Goal: Information Seeking & Learning: Learn about a topic

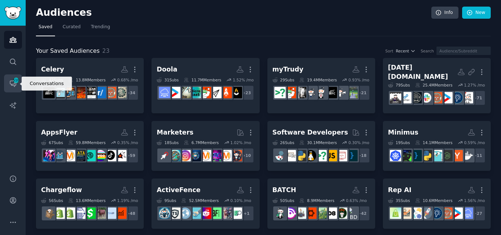
click at [11, 83] on icon "Sidebar" at bounding box center [13, 84] width 8 height 8
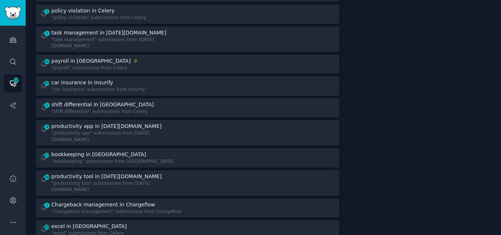
scroll to position [649, 0]
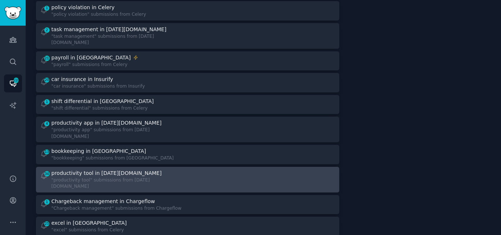
click at [84, 169] on div "productivity tool in [DATE][DOMAIN_NAME]" at bounding box center [106, 173] width 110 height 8
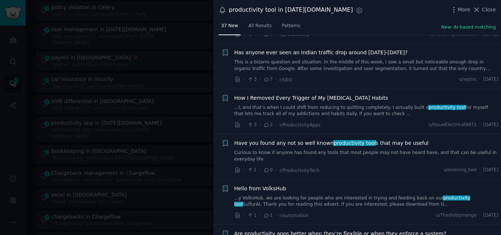
scroll to position [1442, 0]
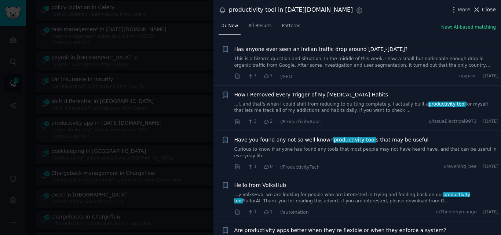
click at [487, 11] on span "Close" at bounding box center [489, 10] width 14 height 8
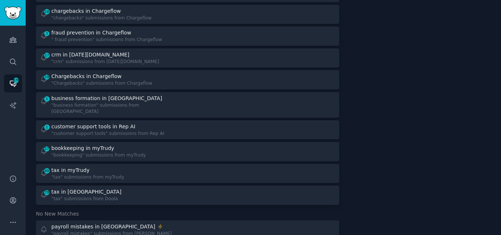
scroll to position [855, 0]
drag, startPoint x: 498, startPoint y: 103, endPoint x: 501, endPoint y: 95, distance: 8.4
click at [501, 95] on main "Conversations Info Tracked Searches 98 Stats Notifications Daily to Slack Group…" at bounding box center [263, 117] width 475 height 235
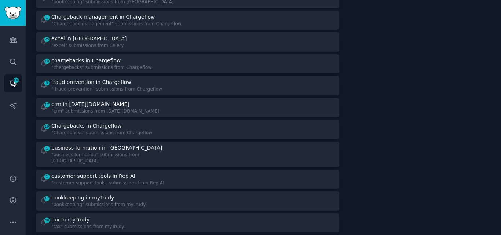
scroll to position [798, 0]
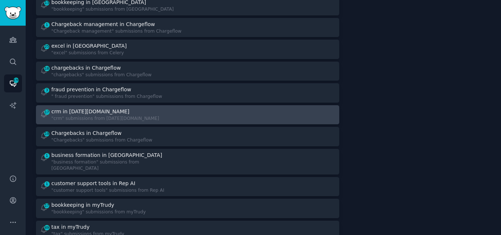
click at [105, 108] on div "crm in [DATE][DOMAIN_NAME]" at bounding box center [105, 112] width 108 height 8
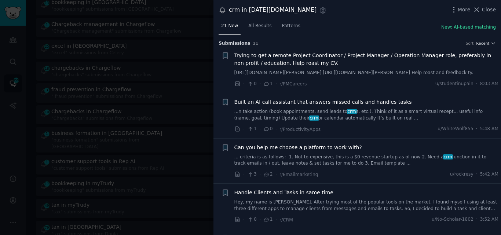
scroll to position [9, 0]
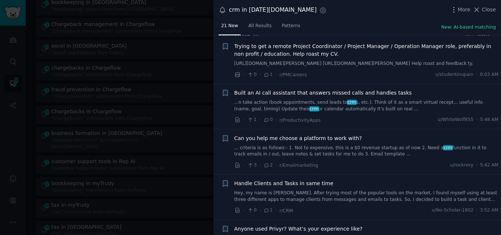
click at [296, 153] on link "... criteria is as follows:- 1. Not to expensive, this is a $0 revenue startup …" at bounding box center [366, 151] width 264 height 13
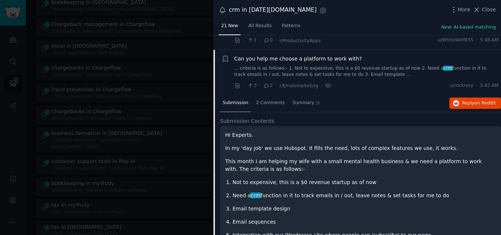
scroll to position [86, 0]
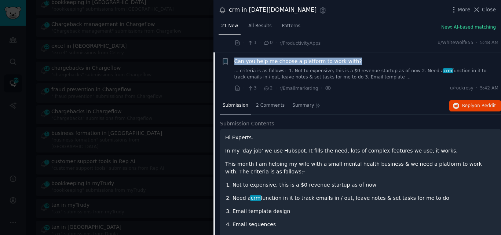
drag, startPoint x: 360, startPoint y: 64, endPoint x: 233, endPoint y: 68, distance: 126.9
click at [233, 68] on div "+ Can you help me choose a platform to work with? ... criteria is as follows:- …" at bounding box center [359, 75] width 277 height 35
copy span "Can you help me choose a platform to work with?"
click at [304, 65] on span "Can you help me choose a platform to work with?" at bounding box center [298, 62] width 128 height 8
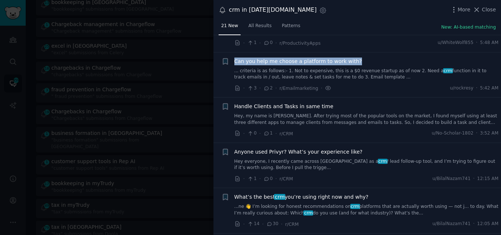
scroll to position [110, 0]
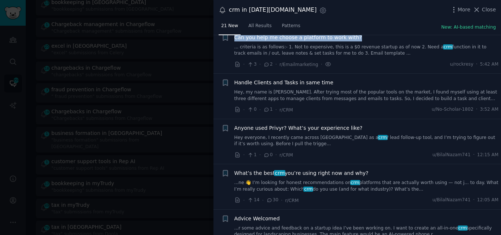
click at [302, 193] on link "...ne 👋 I’m looking for honest recommendations on crm platforms that are actual…" at bounding box center [366, 186] width 264 height 13
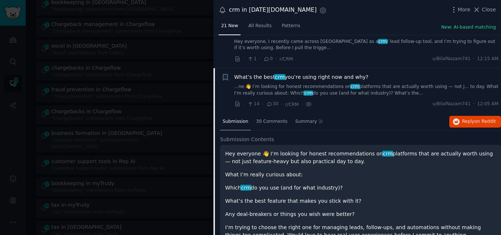
scroll to position [246, 0]
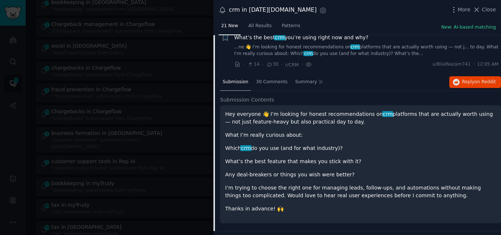
drag, startPoint x: 367, startPoint y: 45, endPoint x: 233, endPoint y: 44, distance: 133.5
click at [233, 44] on div "+ What’s the best crm you’re using right now and why? ...ne 👋 I’m looking for h…" at bounding box center [359, 51] width 277 height 35
copy span "What’s the best crm you’re using right now and why?"
click at [279, 40] on span "crm" at bounding box center [279, 37] width 11 height 6
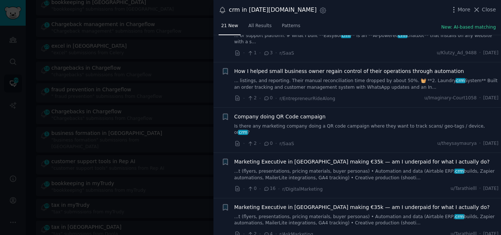
scroll to position [780, 0]
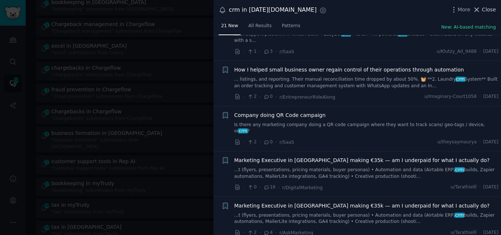
click at [486, 12] on span "Close" at bounding box center [489, 10] width 14 height 8
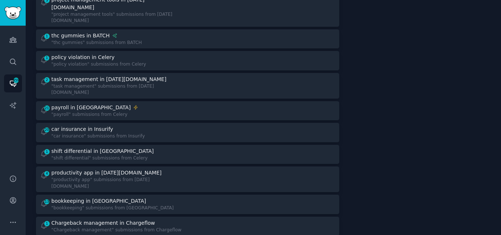
scroll to position [589, 0]
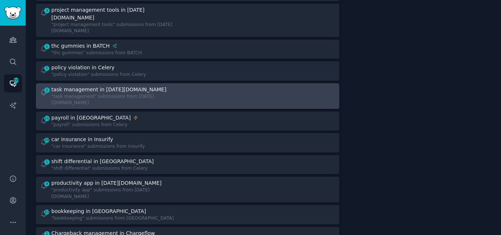
click at [116, 94] on div ""task management" submissions from [DATE][DOMAIN_NAME]" at bounding box center [116, 100] width 131 height 13
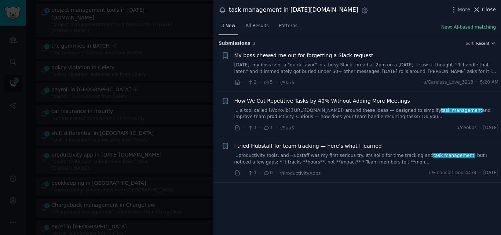
click at [478, 11] on icon at bounding box center [477, 10] width 8 height 8
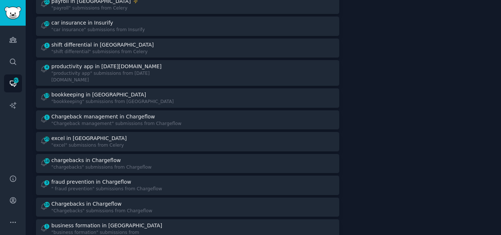
scroll to position [671, 0]
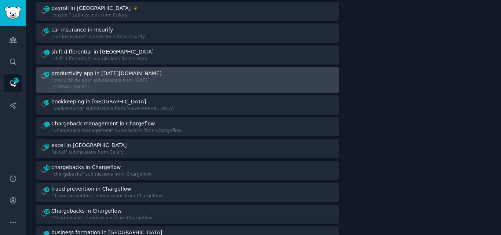
click at [105, 77] on div ""productivity app" submissions from [DATE][DOMAIN_NAME]" at bounding box center [116, 83] width 131 height 13
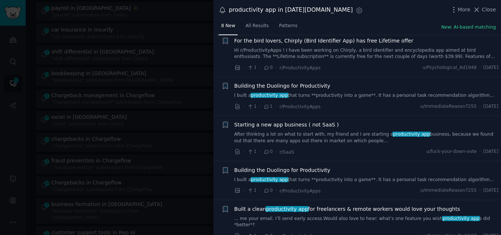
scroll to position [154, 0]
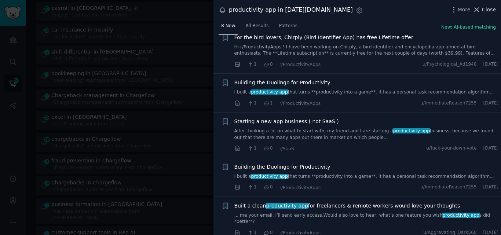
click at [487, 9] on span "Close" at bounding box center [489, 10] width 14 height 8
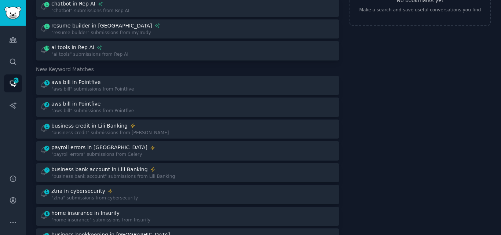
scroll to position [53, 0]
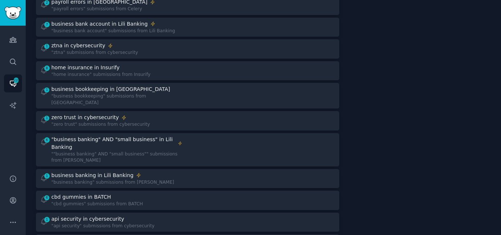
scroll to position [209, 0]
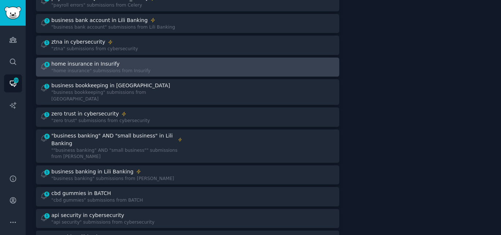
click at [132, 65] on div "home insurance in Insurify" at bounding box center [100, 64] width 99 height 8
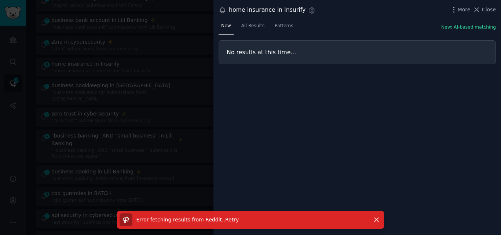
click at [225, 219] on span "Retry" at bounding box center [232, 220] width 14 height 6
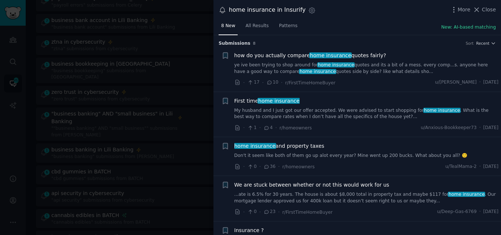
click at [307, 70] on link "ye ive been trying to shop around for home insurance quotes and its a bit of a …" at bounding box center [366, 68] width 264 height 13
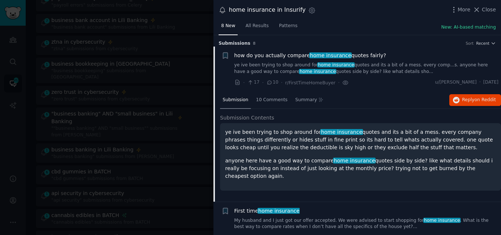
scroll to position [12, 0]
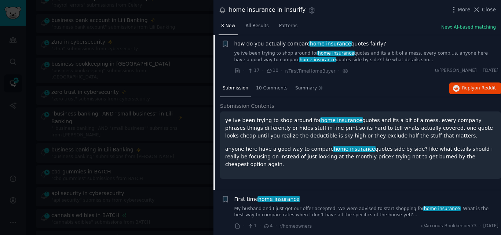
click at [252, 44] on span "how do you actually compare home insurance quotes fairly?" at bounding box center [310, 44] width 152 height 8
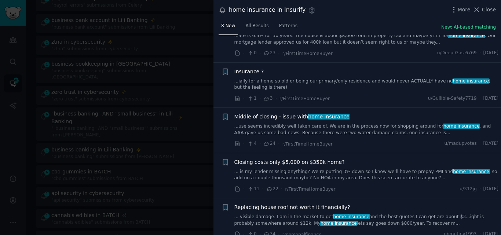
scroll to position [167, 0]
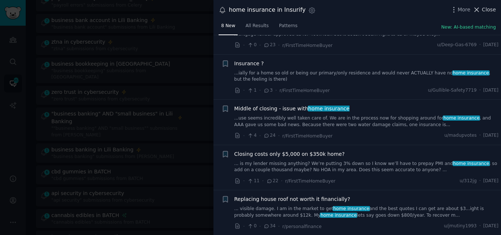
click at [485, 9] on span "Close" at bounding box center [489, 10] width 14 height 8
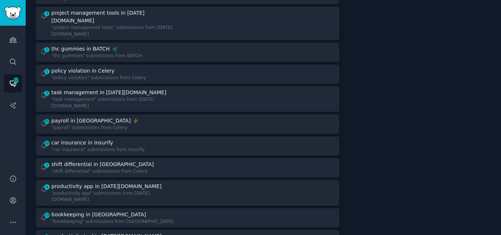
scroll to position [568, 0]
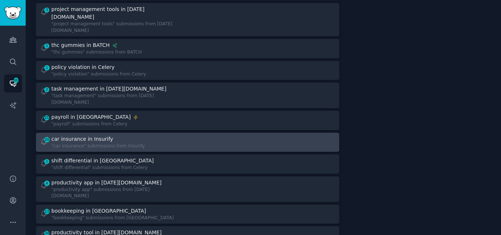
click at [117, 135] on div "car insurance in Insurify" at bounding box center [98, 139] width 94 height 8
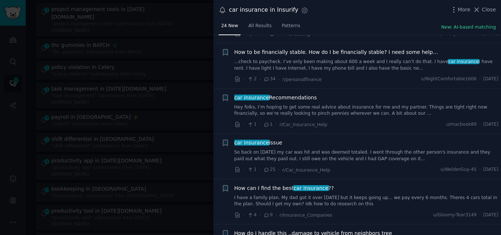
scroll to position [604, 0]
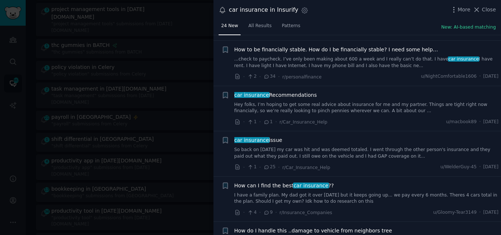
click at [286, 106] on link "Hey folks, I’m hoping to get some real advice about insurance for me and my par…" at bounding box center [366, 108] width 264 height 13
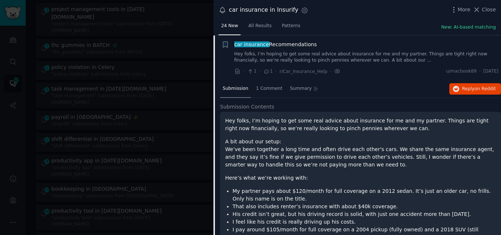
scroll to position [655, 0]
click at [454, 85] on icon "button" at bounding box center [456, 88] width 7 height 7
click at [284, 44] on span "car insurance Recommendations" at bounding box center [275, 44] width 83 height 8
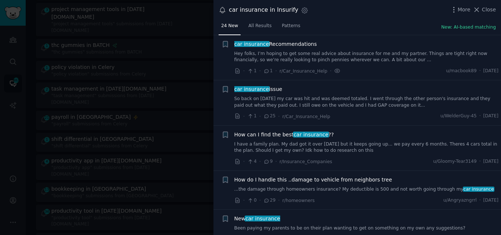
click at [303, 148] on link "I have a family plan. My dad got it over [DATE] but it keeps going up... we pay…" at bounding box center [366, 147] width 264 height 13
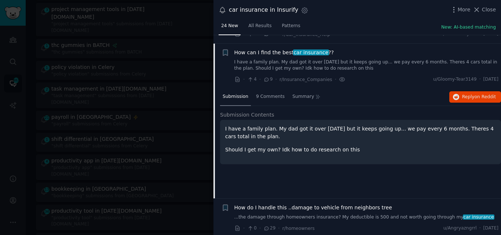
scroll to position [745, 0]
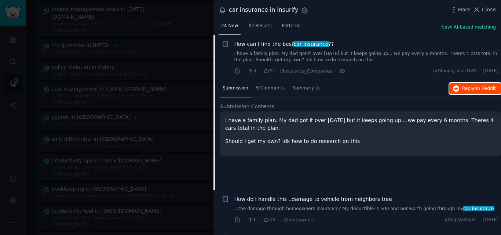
click at [462, 88] on span "Reply on Reddit" at bounding box center [479, 88] width 34 height 7
click at [480, 9] on icon at bounding box center [477, 10] width 8 height 8
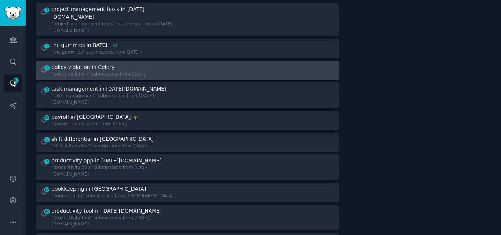
click at [92, 71] on div ""policy violation" submissions from Celery" at bounding box center [98, 74] width 95 height 7
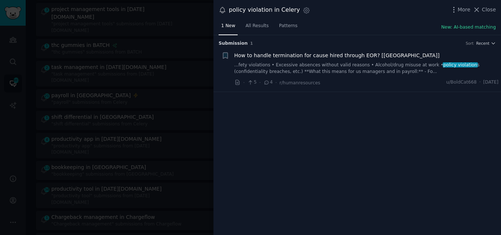
click at [325, 65] on link "...fety violations • Excessive absences without valid reasons • Alcohol/drug mi…" at bounding box center [366, 68] width 264 height 13
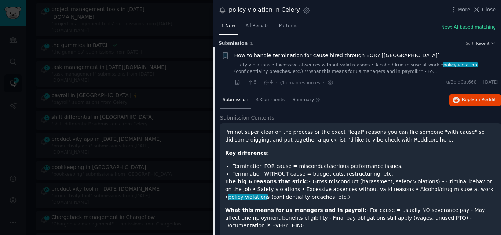
click at [306, 55] on span "How to handle termination for cause hired through EOR? [[GEOGRAPHIC_DATA]]" at bounding box center [336, 56] width 205 height 8
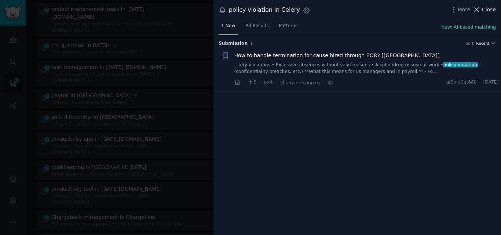
click at [480, 10] on icon at bounding box center [477, 10] width 8 height 8
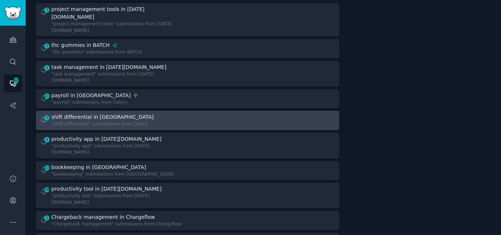
click at [128, 121] on div ""shift differential" submissions from Celery" at bounding box center [103, 124] width 104 height 7
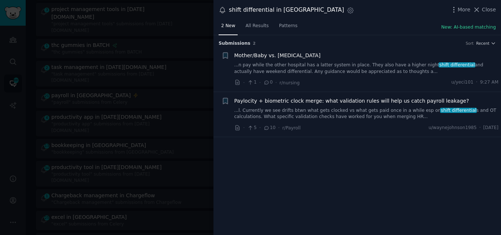
click at [280, 68] on link "...n pay while the other hospital has a latter system in place. They also have …" at bounding box center [366, 68] width 264 height 13
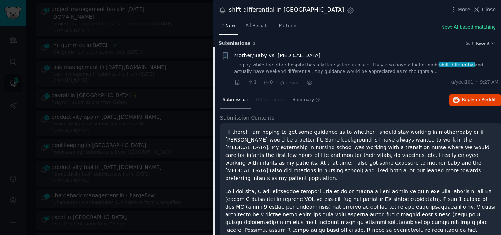
scroll to position [12, 0]
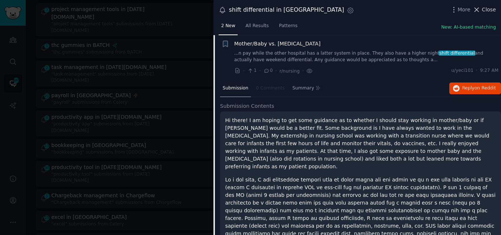
click at [480, 8] on icon at bounding box center [477, 10] width 8 height 8
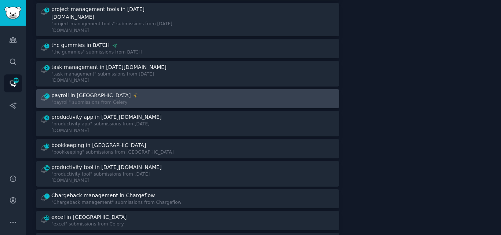
click at [103, 99] on div ""payroll" submissions from Celery" at bounding box center [94, 102] width 87 height 7
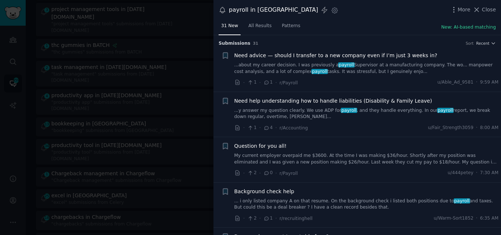
click at [313, 112] on link "...y answer my question clearly. We use ADP for payroll , and they handle every…" at bounding box center [366, 113] width 264 height 13
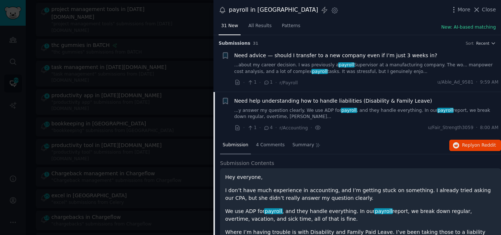
scroll to position [57, 0]
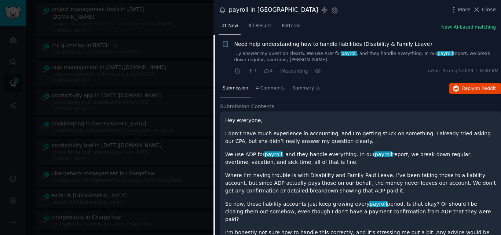
click at [277, 44] on span "Need help understanding how to handle liabilities (Disability & Family Leave)" at bounding box center [333, 44] width 198 height 8
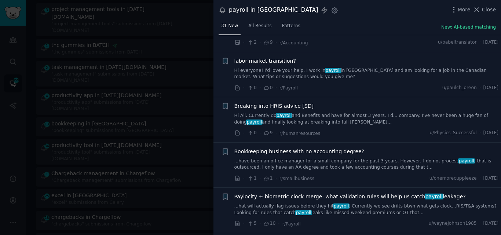
scroll to position [397, 0]
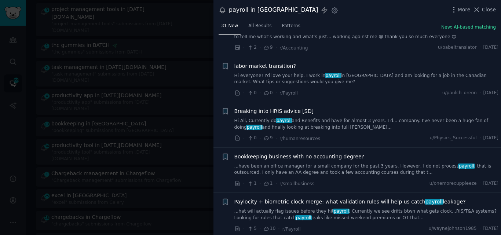
click at [498, 102] on div "+ labor market transition? Hi everyone! I'd love your help. I work in payroll i…" at bounding box center [356, 79] width 287 height 45
drag, startPoint x: 498, startPoint y: 102, endPoint x: 499, endPoint y: 105, distance: 3.7
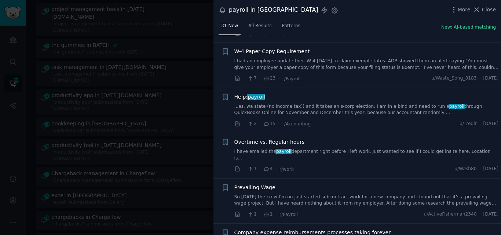
scroll to position [731, 0]
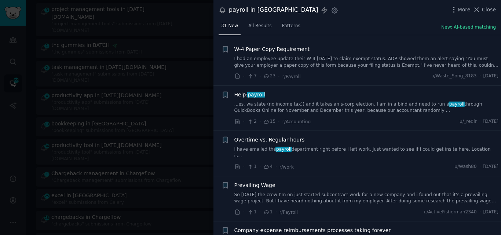
click at [379, 62] on link "I had an employee update their W-4 [DATE] to claim exempt status. ADP showed th…" at bounding box center [366, 62] width 264 height 13
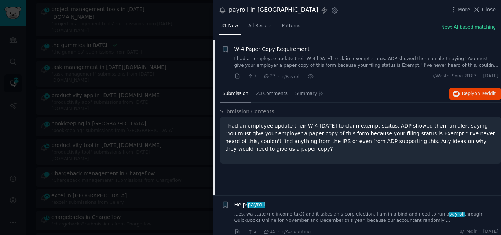
scroll to position [736, 0]
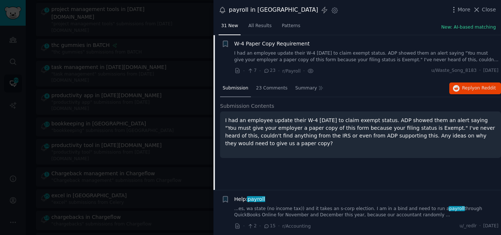
click at [256, 44] on span "W-4 Paper Copy Requirement" at bounding box center [272, 44] width 76 height 8
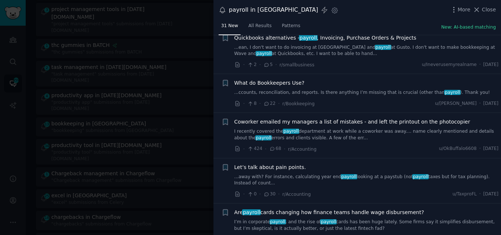
scroll to position [1057, 0]
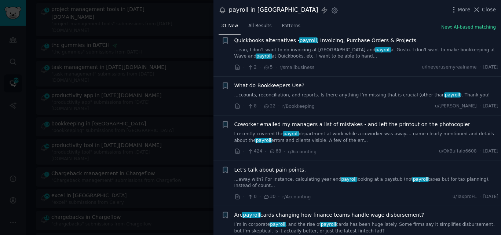
click at [313, 131] on link "I recently covered the payroll department at work while a coworker was away....…" at bounding box center [366, 137] width 264 height 13
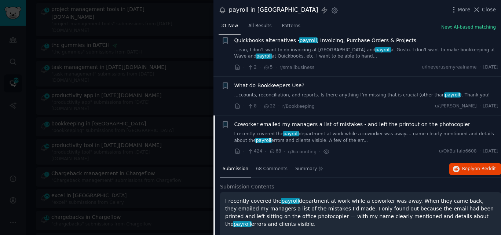
scroll to position [1125, 0]
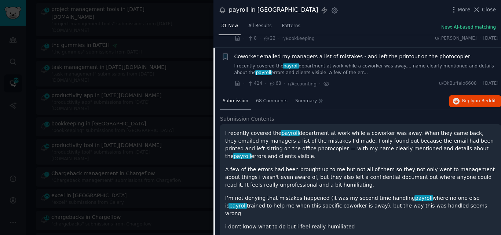
click at [459, 95] on div "Submission 68 Comments Summary Reply on Reddit" at bounding box center [360, 102] width 281 height 18
click at [455, 98] on icon "button" at bounding box center [456, 101] width 7 height 7
click at [297, 53] on span "Coworker emailed my managers a list of mistakes - and left the printout on the …" at bounding box center [352, 57] width 236 height 8
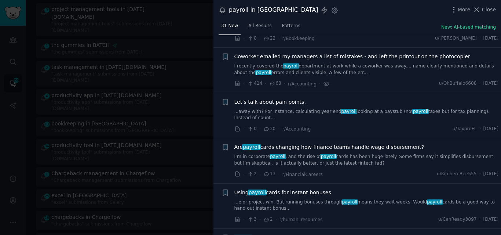
click at [312, 109] on link "...away with? For instance, calculating year end payroll looking at a paystub (…" at bounding box center [366, 115] width 264 height 13
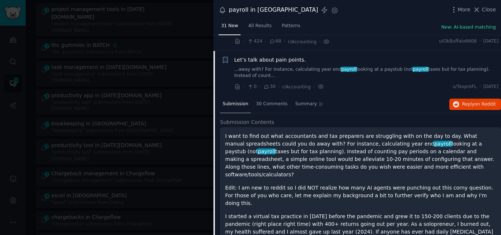
scroll to position [1170, 0]
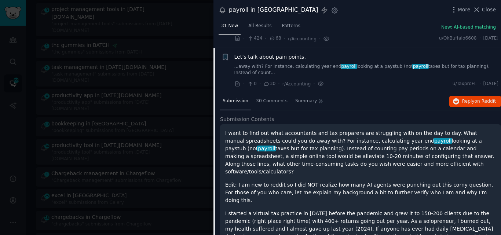
click at [271, 53] on span "Let’s talk about pain points." at bounding box center [270, 57] width 72 height 8
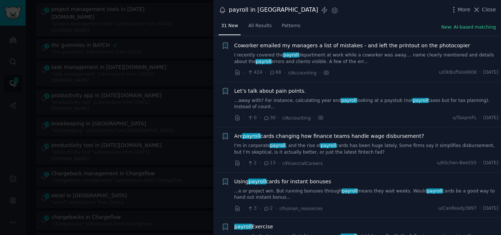
scroll to position [1130, 0]
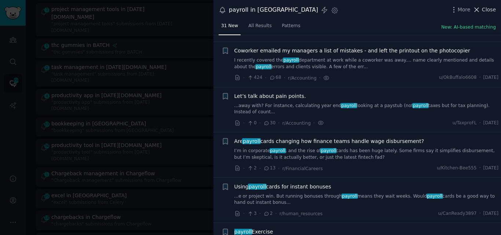
click at [482, 10] on button "Close" at bounding box center [484, 10] width 23 height 8
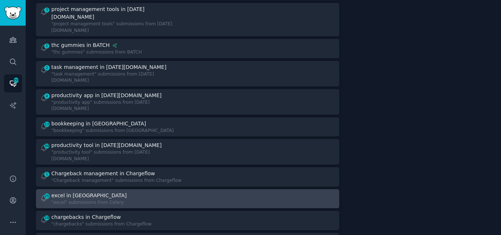
click at [133, 192] on div "25 excel in Celery "excel" submissions from [GEOGRAPHIC_DATA]" at bounding box center [111, 199] width 143 height 14
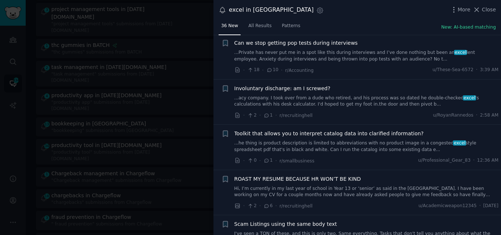
scroll to position [101, 0]
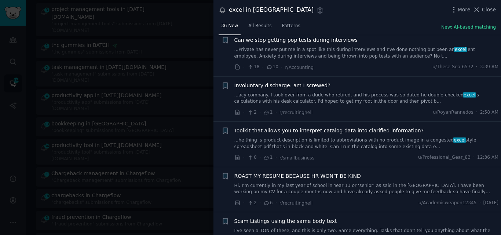
click at [397, 92] on link "...acy company. I took over from a dude who retired, and his process was so dat…" at bounding box center [366, 98] width 264 height 13
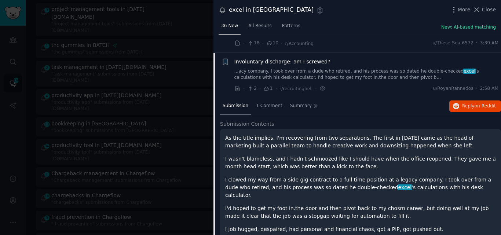
scroll to position [118, 0]
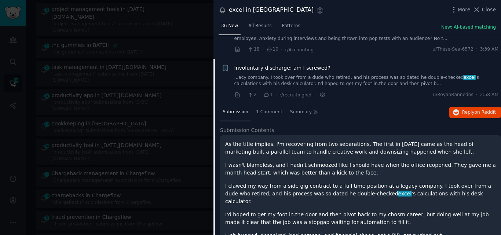
click at [281, 64] on span "Involuntary discharge: am I screwed?" at bounding box center [282, 68] width 96 height 8
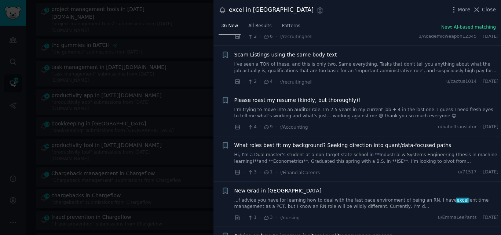
scroll to position [365, 0]
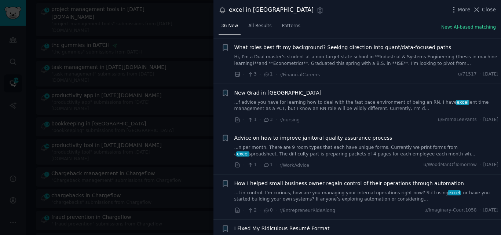
click at [344, 144] on link "...n per month. There are 9 room types that each have unique forms. Currently w…" at bounding box center [366, 150] width 264 height 13
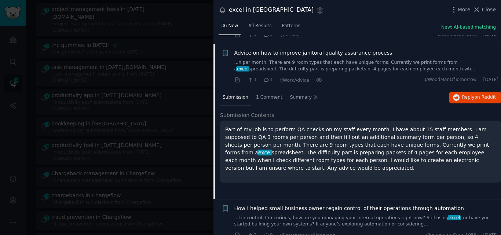
scroll to position [452, 0]
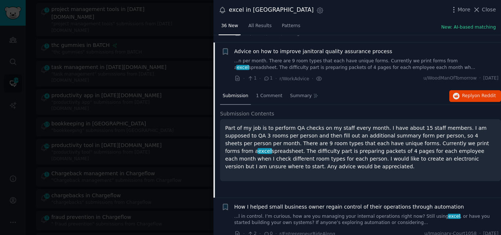
click at [287, 48] on span "Advice on how to improve janitoral quality assurance process" at bounding box center [313, 52] width 158 height 8
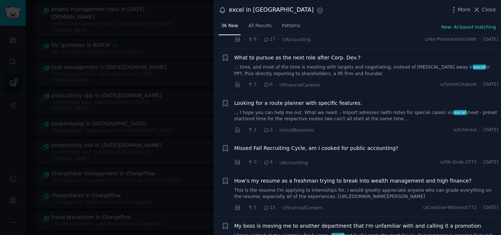
scroll to position [810, 0]
